Goal: Information Seeking & Learning: Learn about a topic

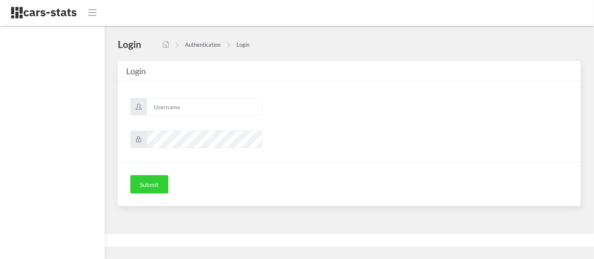
scroll to position [7, 7]
type input "skoda"
click at [152, 179] on button "Submit" at bounding box center [149, 184] width 38 height 18
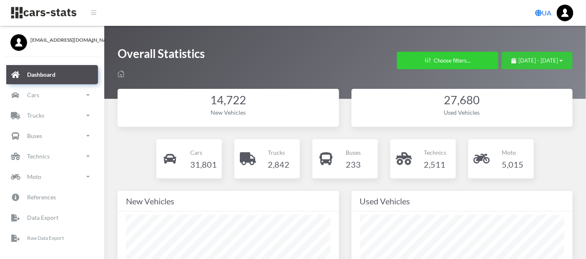
click at [565, 58] on button "September 3, 2025 - October 3, 2025" at bounding box center [537, 61] width 71 height 18
click at [554, 61] on span "September 3, 2025 - October 3, 2025" at bounding box center [539, 60] width 40 height 7
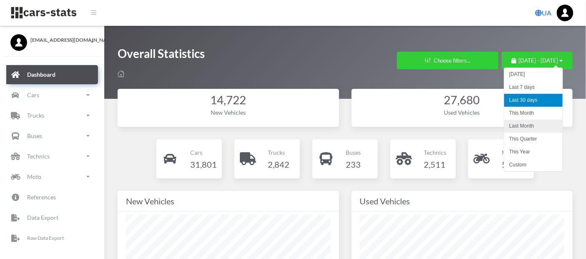
click at [530, 123] on li "Last Month" at bounding box center [534, 126] width 58 height 13
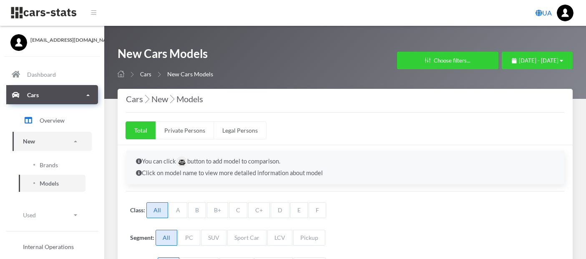
select select "25"
select select "SKODA"
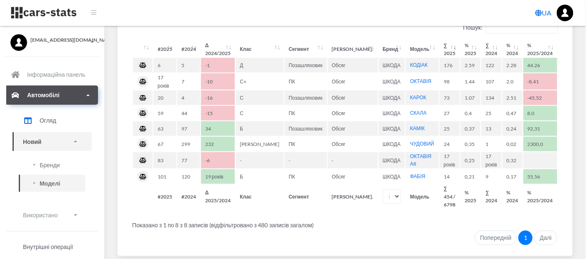
scroll to position [301, 0]
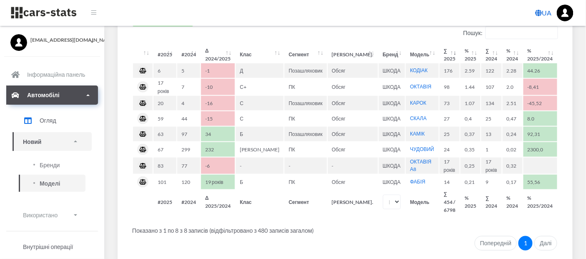
click at [552, 14] on font "UA" at bounding box center [548, 13] width 10 height 8
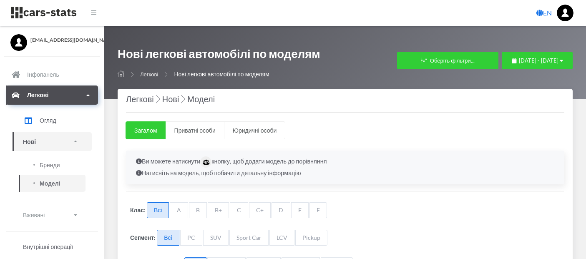
select select "25"
select select "SKODA"
click at [554, 14] on link "EN" at bounding box center [544, 13] width 22 height 17
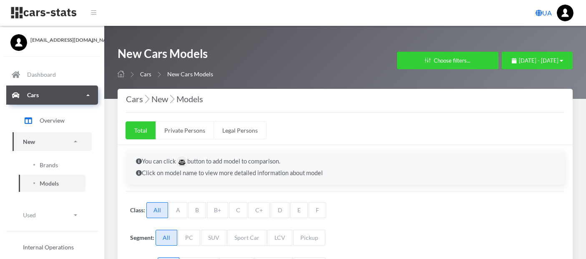
select select "25"
select select "SKODA"
click at [546, 10] on link "UA" at bounding box center [544, 13] width 23 height 17
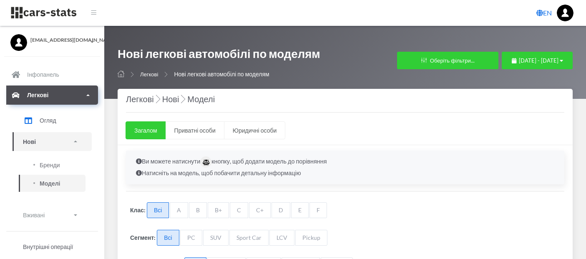
select select "25"
select select "SKODA"
click at [546, 10] on link "EN" at bounding box center [544, 13] width 22 height 17
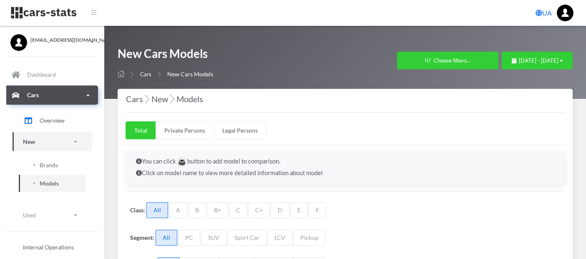
select select "25"
select select "SKODA"
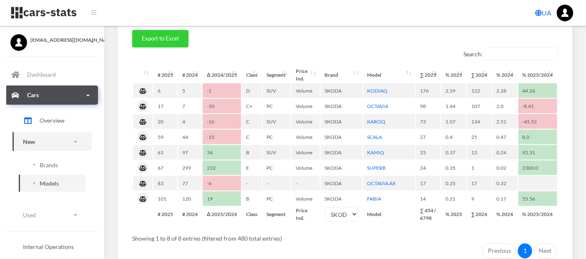
scroll to position [279, 0]
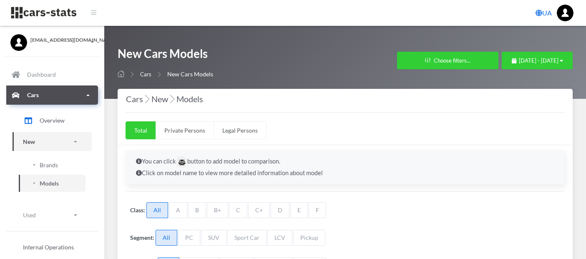
select select "25"
select select "SKODA"
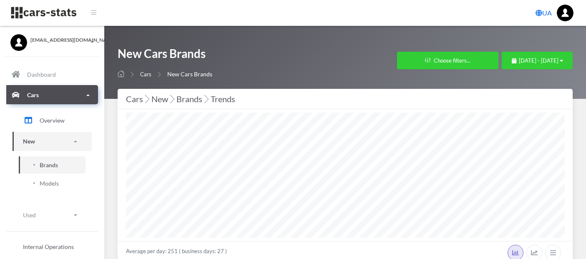
select select "25"
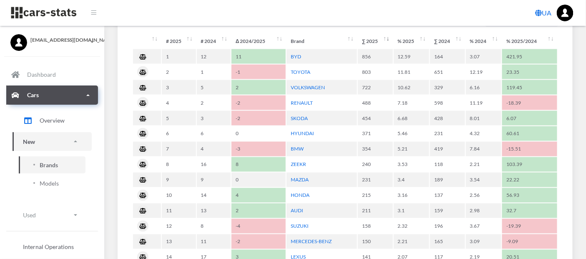
scroll to position [408, 0]
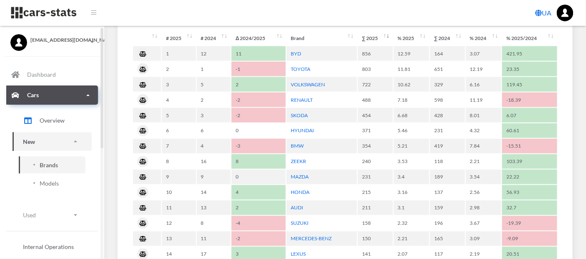
click at [88, 41] on span "[EMAIL_ADDRESS][DOMAIN_NAME]" at bounding box center [61, 40] width 63 height 8
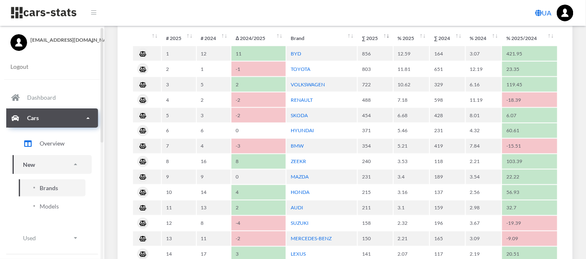
click at [28, 63] on span "Logout" at bounding box center [51, 66] width 83 height 15
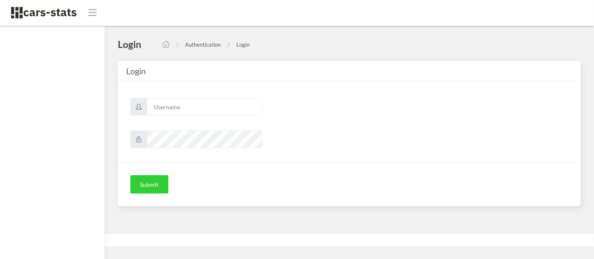
scroll to position [7, 7]
click at [192, 102] on input "skoda" at bounding box center [204, 107] width 116 height 18
type input "[PERSON_NAME]"
click at [153, 181] on button "Submit" at bounding box center [149, 184] width 38 height 18
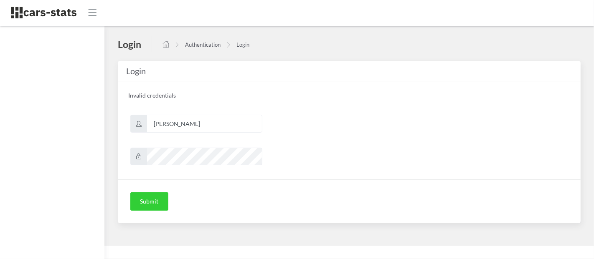
scroll to position [7, 7]
click at [151, 201] on button "Submit" at bounding box center [149, 201] width 38 height 18
click at [230, 126] on input "[PERSON_NAME]" at bounding box center [204, 124] width 116 height 18
type input "skoda"
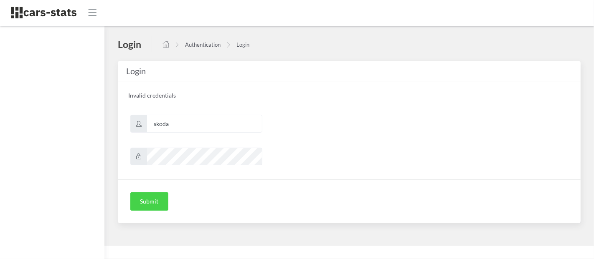
click at [152, 199] on button "Submit" at bounding box center [149, 201] width 38 height 18
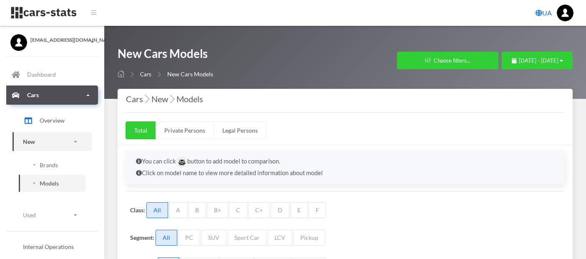
select select "25"
select select "MAZDA"
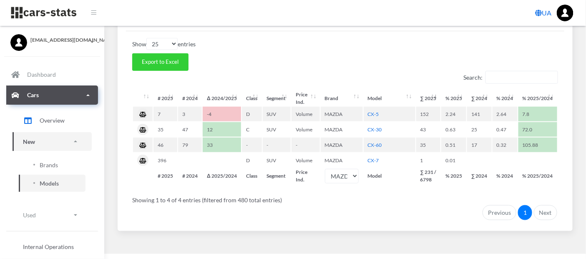
scroll to position [261, 0]
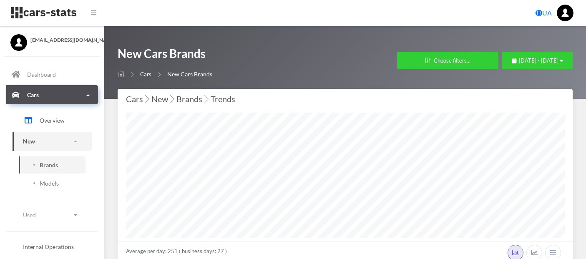
select select "25"
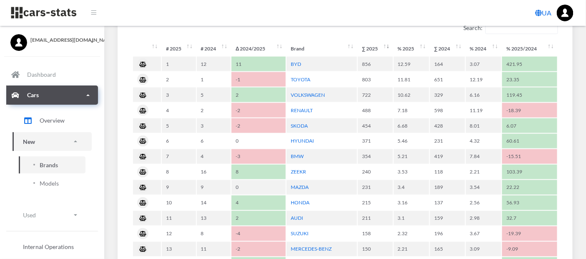
scroll to position [408, 0]
